Goal: Task Accomplishment & Management: Use online tool/utility

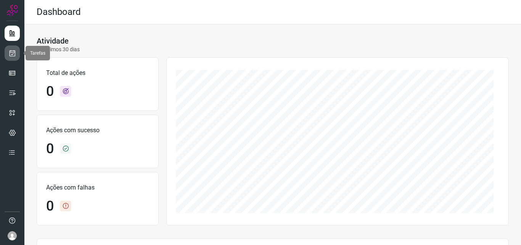
click at [11, 53] on icon at bounding box center [12, 53] width 8 height 8
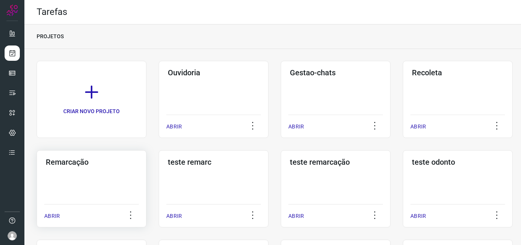
click at [159, 188] on div "Remarcação ABRIR" at bounding box center [214, 188] width 110 height 77
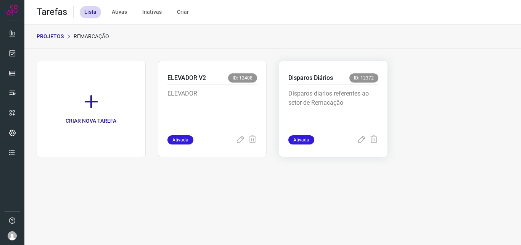
click at [330, 100] on p "Disparos diarios referentes ao setor de Remacação" at bounding box center [334, 108] width 90 height 38
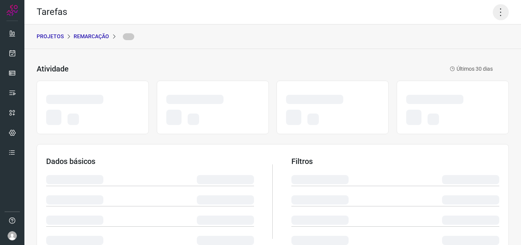
click at [496, 13] on icon at bounding box center [501, 12] width 16 height 16
click at [493, 15] on icon at bounding box center [501, 12] width 16 height 16
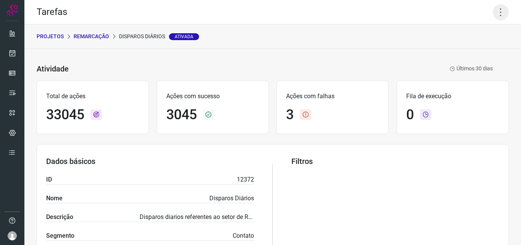
click at [503, 13] on div "Tarefas" at bounding box center [272, 12] width 497 height 24
click at [493, 11] on icon at bounding box center [501, 12] width 16 height 16
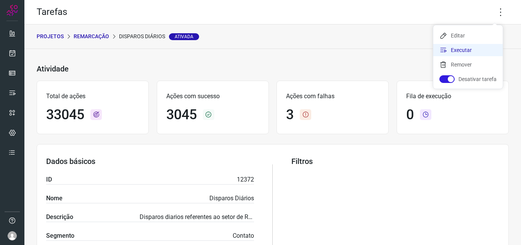
click at [473, 48] on li "Executar" at bounding box center [468, 50] width 69 height 12
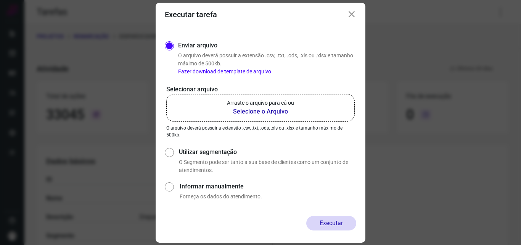
click at [253, 113] on b "Selecione o Arquivo" at bounding box center [260, 111] width 67 height 9
click at [0, 0] on input "Arraste o arquivo para cá ou Selecione o Arquivo" at bounding box center [0, 0] width 0 height 0
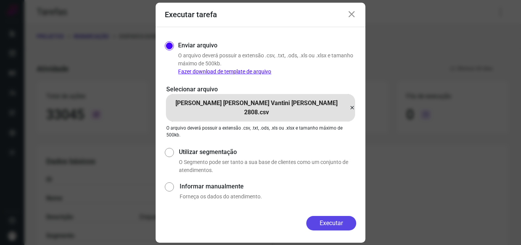
click at [326, 220] on button "Executar" at bounding box center [331, 223] width 50 height 15
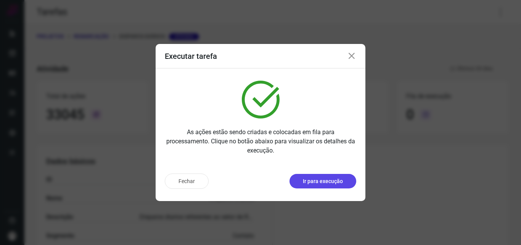
click at [324, 182] on p "Ir para execução" at bounding box center [323, 181] width 40 height 8
